Goal: Information Seeking & Learning: Learn about a topic

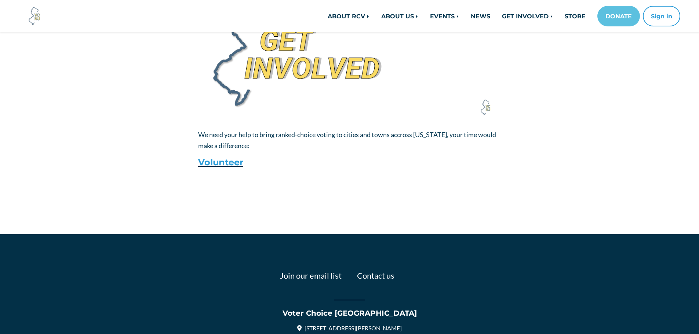
scroll to position [966, 0]
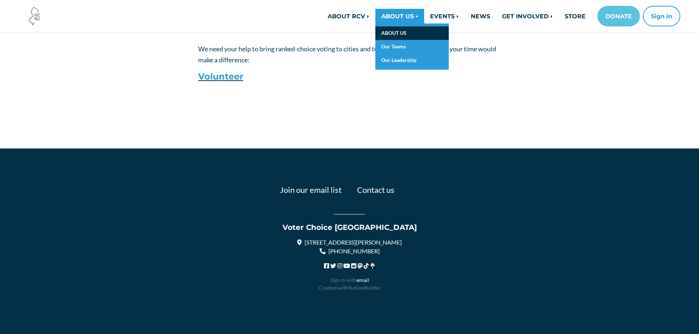
click at [387, 31] on link "ABOUT US" at bounding box center [411, 33] width 73 height 14
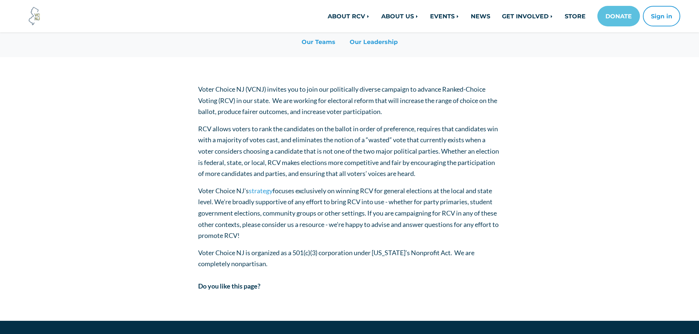
scroll to position [110, 0]
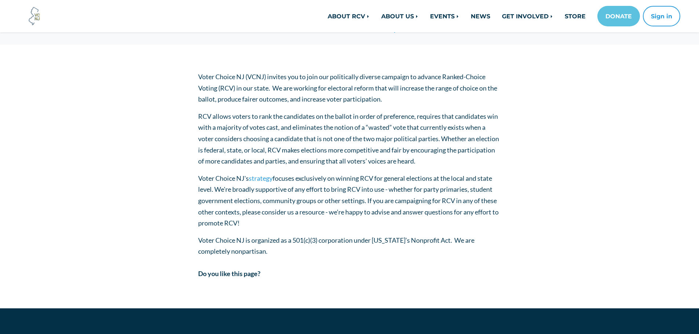
click at [246, 249] on p "Voter Choice NJ is organized as a 501(c)(3) corporation under [US_STATE]’s Nonp…" at bounding box center [349, 246] width 303 height 22
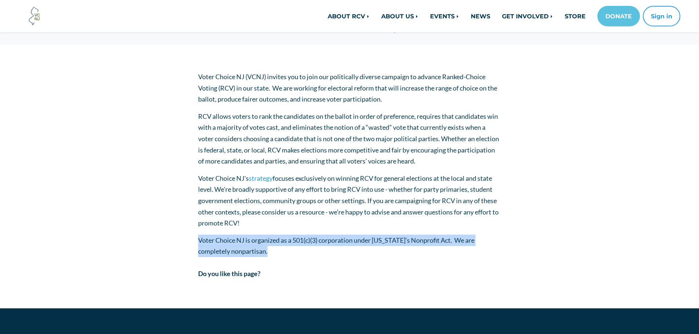
click at [246, 249] on p "Voter Choice NJ is organized as a 501(c)(3) corporation under [US_STATE]’s Nonp…" at bounding box center [349, 246] width 303 height 22
copy div "Voter Choice NJ is organized as a 501(c)(3) corporation under [US_STATE]’s Nonp…"
